Goal: Task Accomplishment & Management: Manage account settings

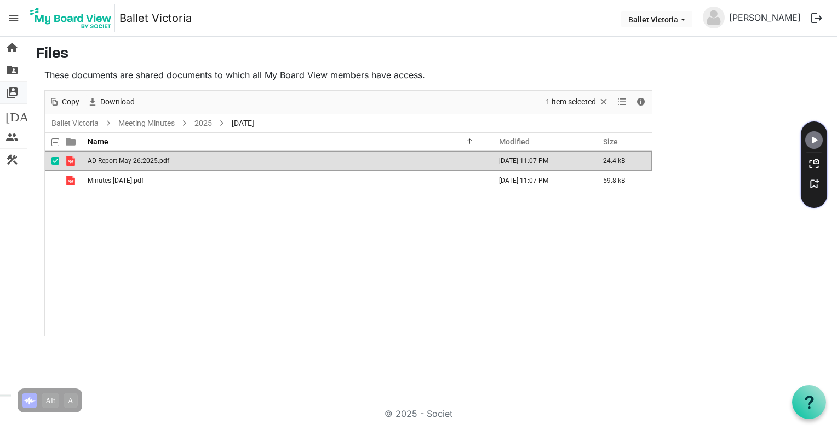
click at [14, 89] on span "switch_account" at bounding box center [11, 93] width 13 height 22
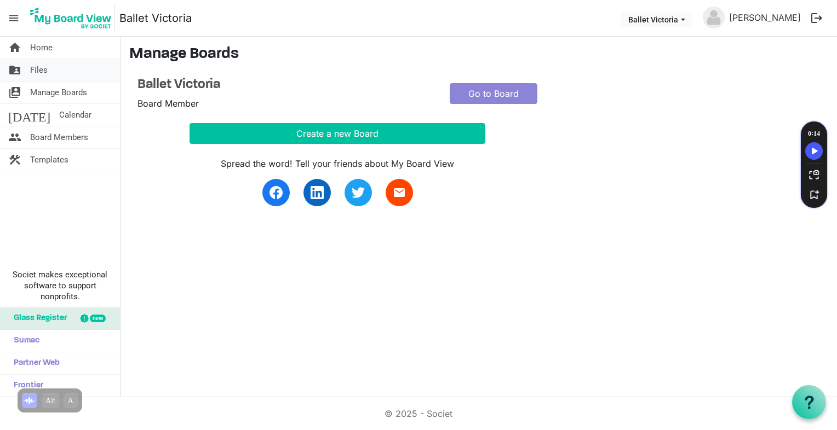
click at [37, 71] on span "Files" at bounding box center [39, 70] width 18 height 22
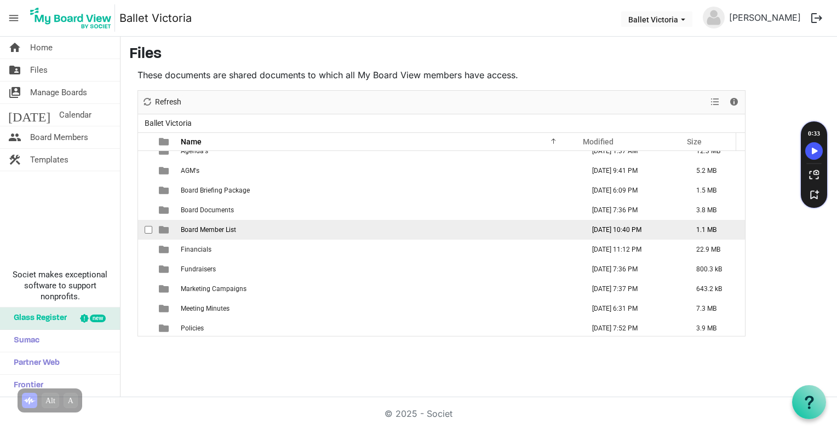
scroll to position [11, 0]
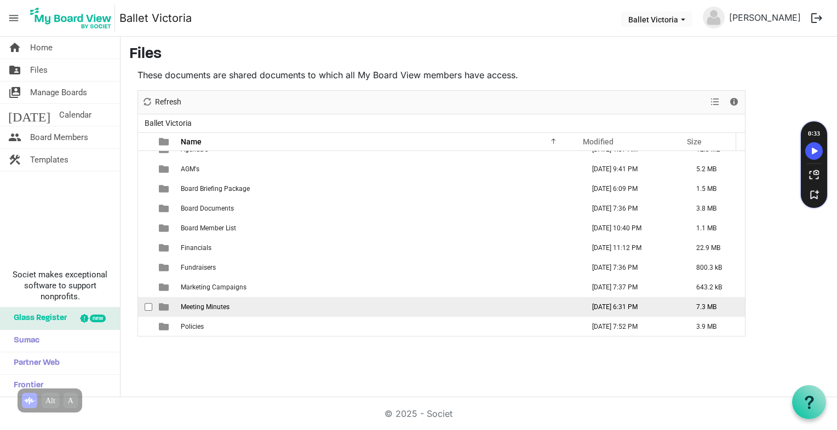
click at [173, 306] on td "is template cell column header type" at bounding box center [164, 307] width 25 height 20
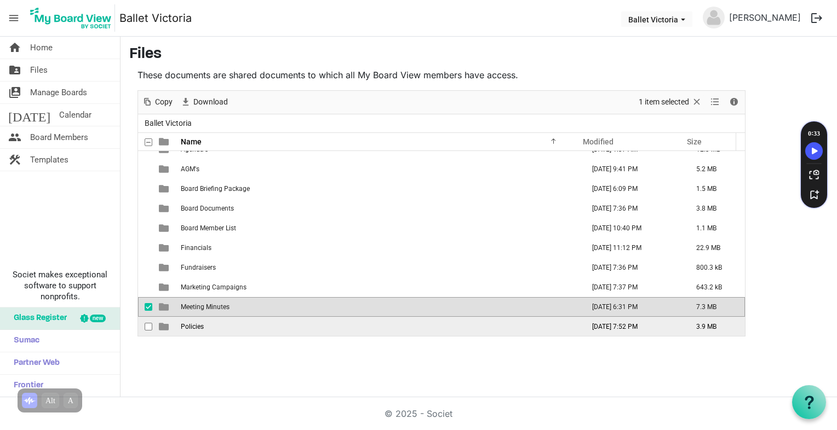
click at [173, 327] on td "is template cell column header type" at bounding box center [164, 327] width 25 height 20
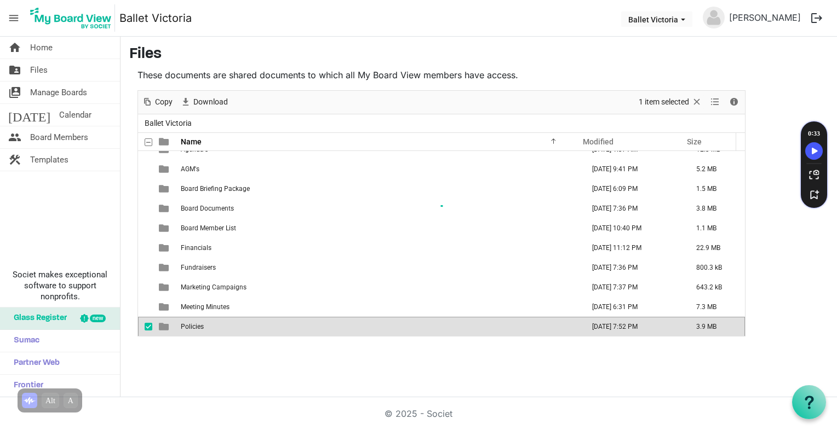
click at [173, 327] on div "New folder Upload Cut Copy Paste Delete Download Rename Sort by Refresh 1 item …" at bounding box center [441, 213] width 608 height 246
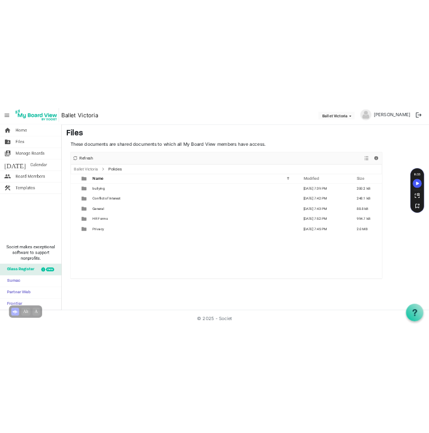
scroll to position [0, 0]
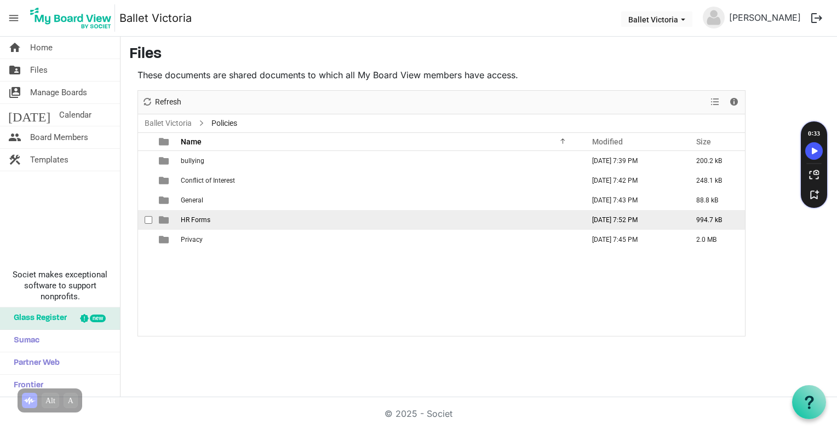
click at [191, 216] on span "HR Forms" at bounding box center [196, 220] width 30 height 8
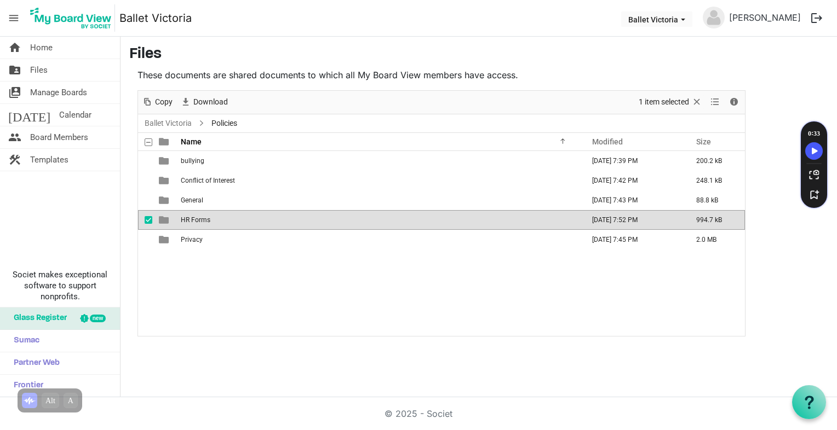
click at [190, 220] on span "HR Forms" at bounding box center [196, 220] width 30 height 8
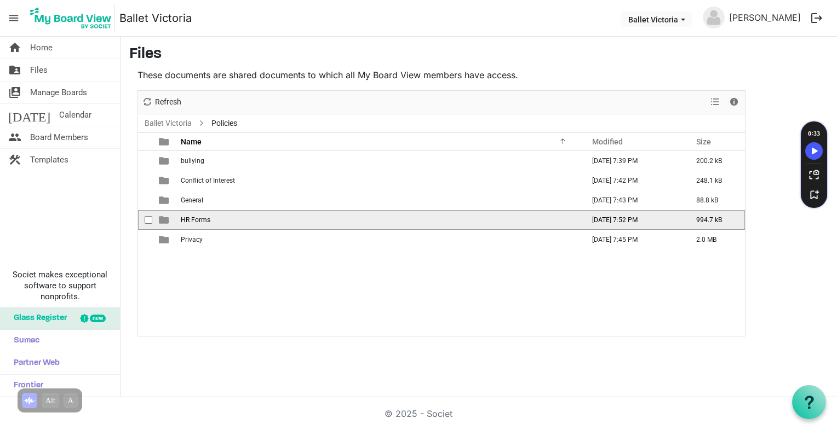
click at [148, 220] on span "checkbox" at bounding box center [149, 220] width 8 height 8
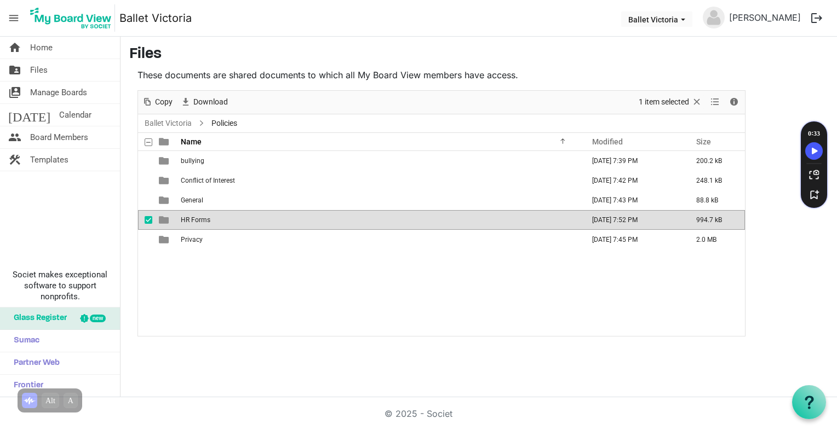
click at [148, 220] on span "checkbox" at bounding box center [149, 220] width 8 height 8
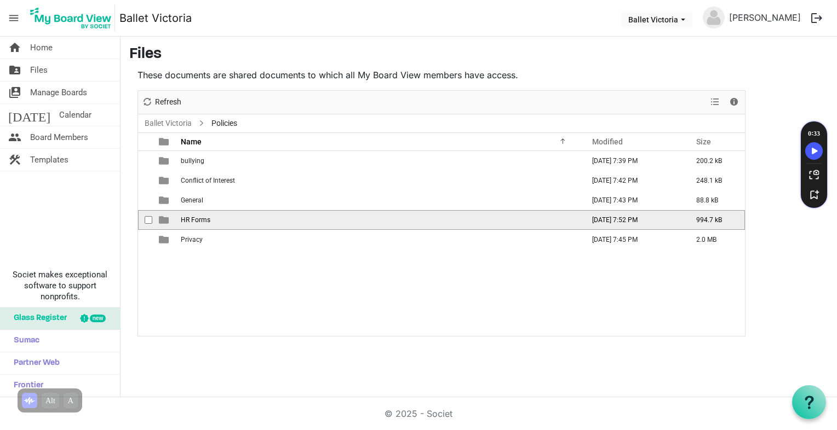
click at [148, 220] on span "checkbox" at bounding box center [149, 220] width 8 height 8
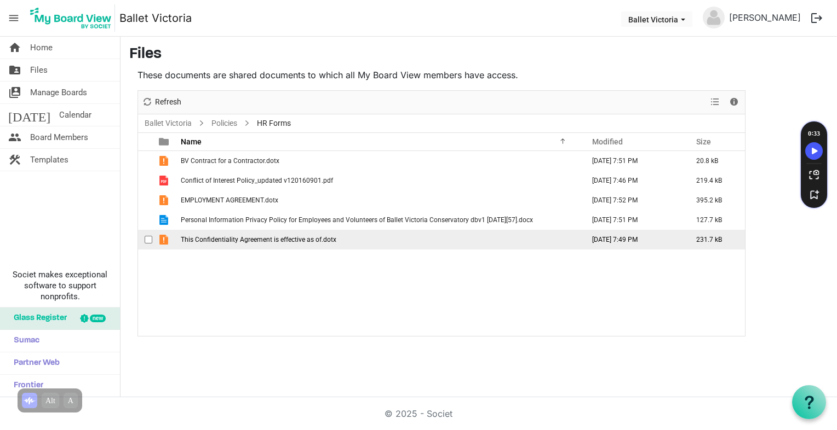
click at [164, 236] on span "is template cell column header type" at bounding box center [164, 240] width 10 height 10
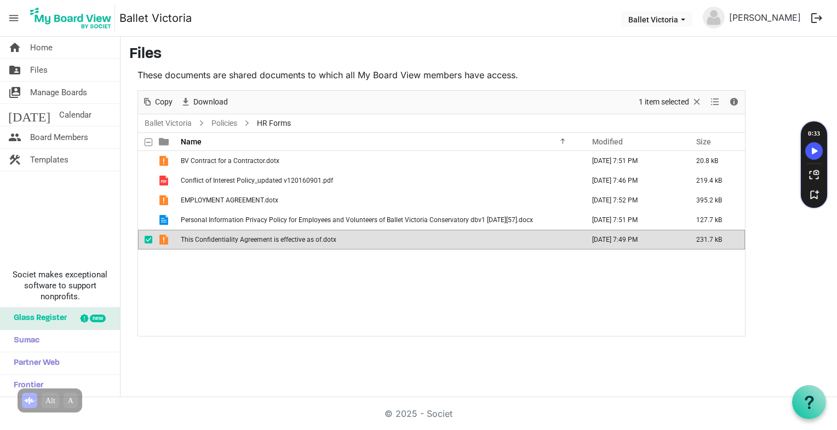
click at [162, 235] on span "is template cell column header type" at bounding box center [164, 240] width 10 height 10
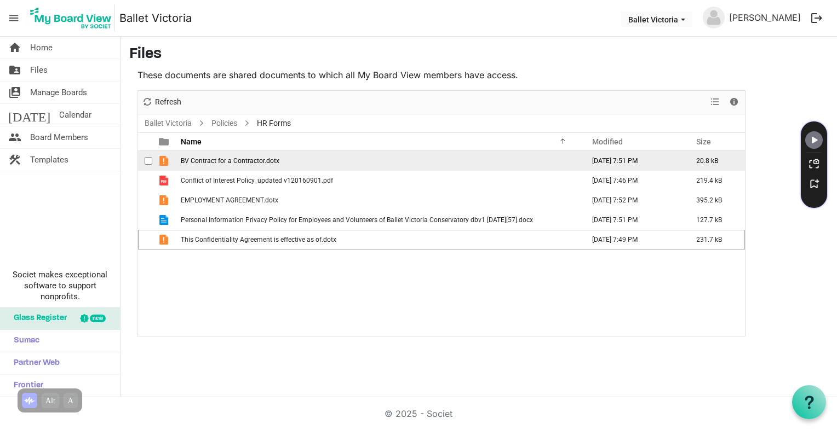
click at [164, 160] on span "is template cell column header type" at bounding box center [164, 161] width 10 height 10
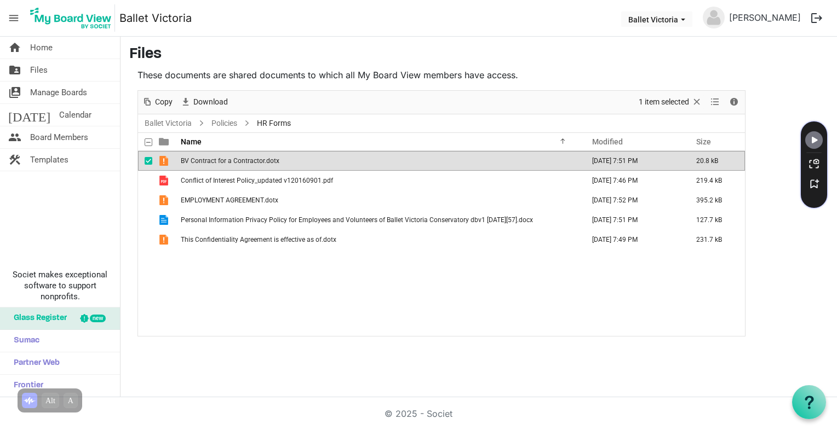
click at [147, 159] on span "checkbox" at bounding box center [149, 161] width 8 height 8
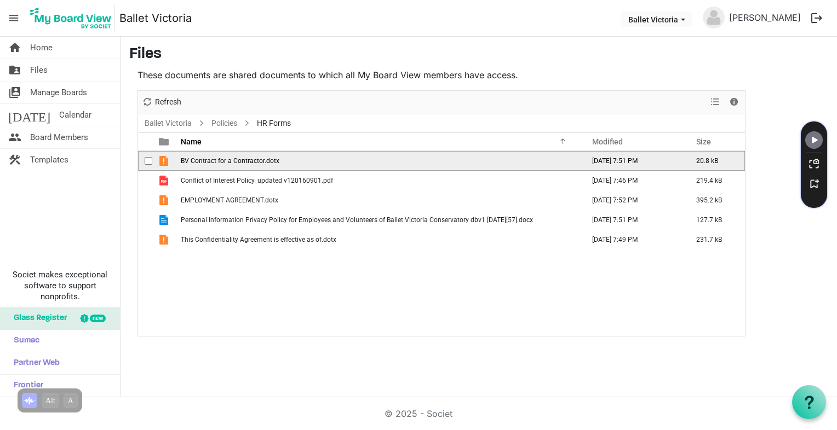
click at [162, 157] on span "is template cell column header type" at bounding box center [164, 161] width 10 height 10
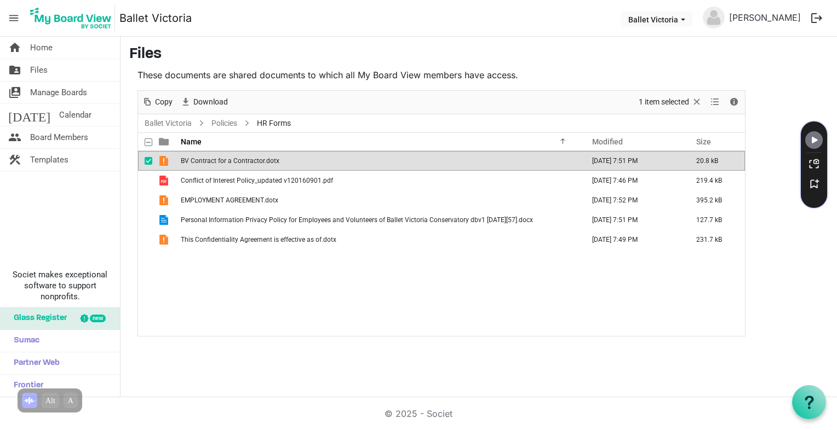
click at [162, 157] on span "is template cell column header type" at bounding box center [164, 161] width 10 height 10
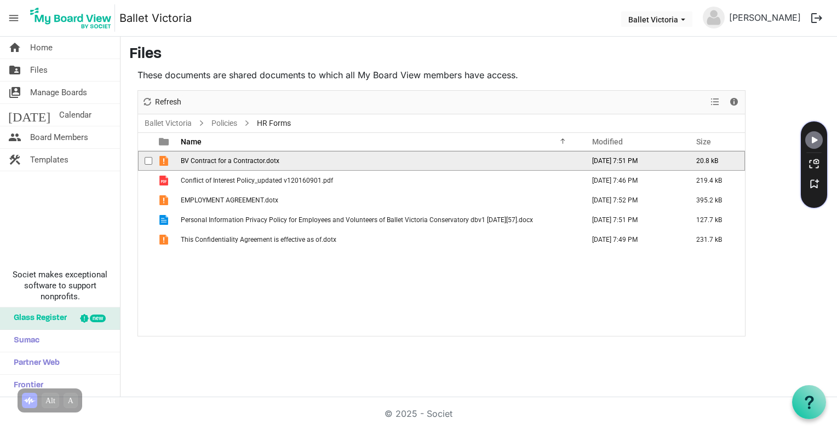
click at [162, 157] on span "is template cell column header type" at bounding box center [164, 161] width 10 height 10
